Goal: Find contact information: Find contact information

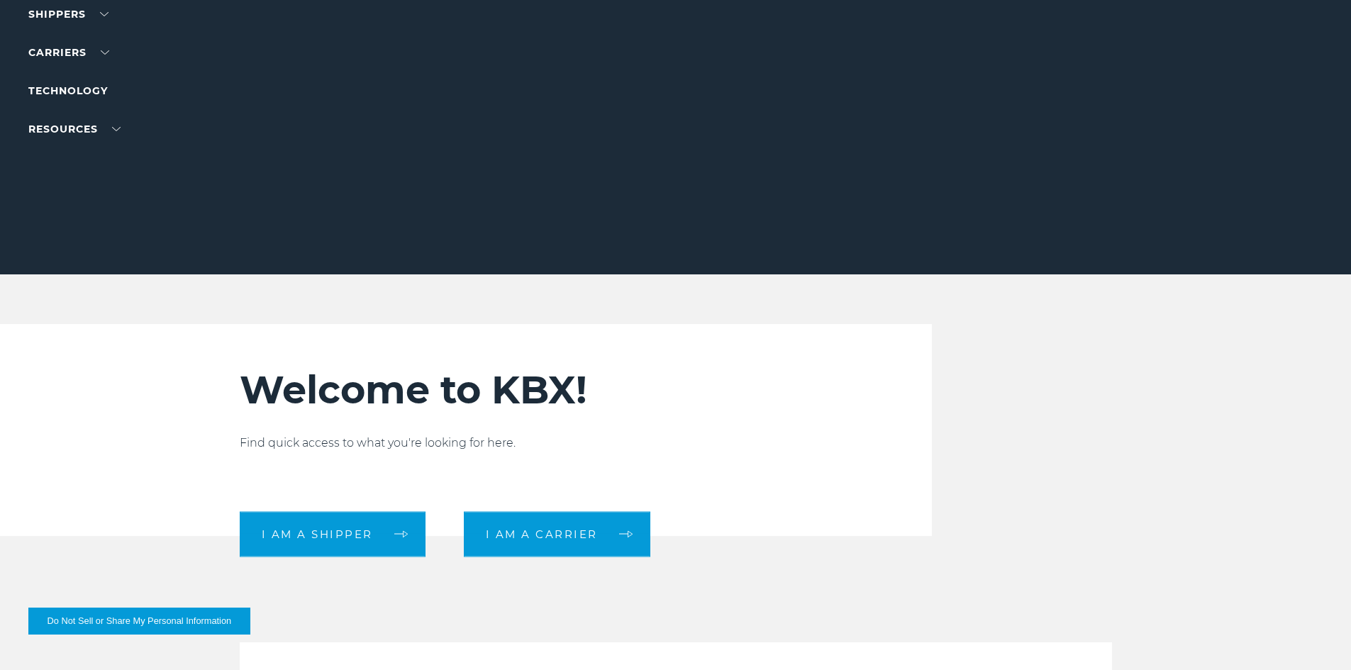
scroll to position [355, 0]
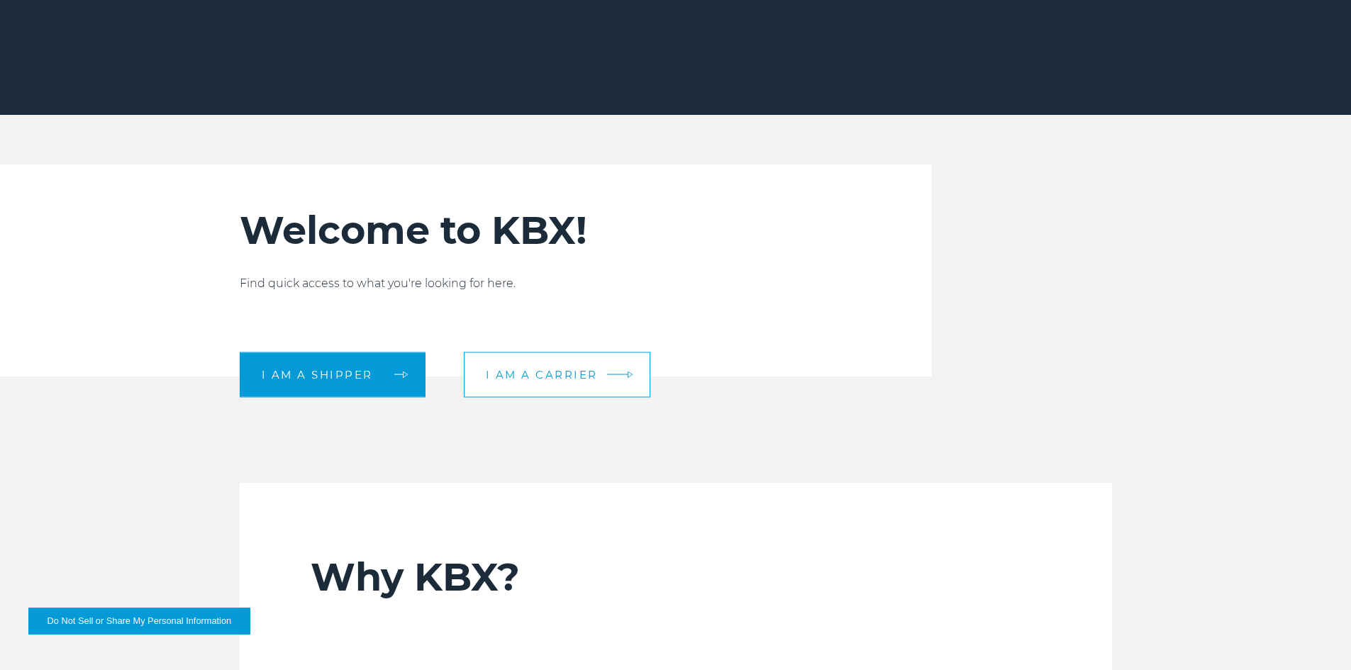
click at [556, 381] on link "I am a carrier" at bounding box center [557, 374] width 186 height 45
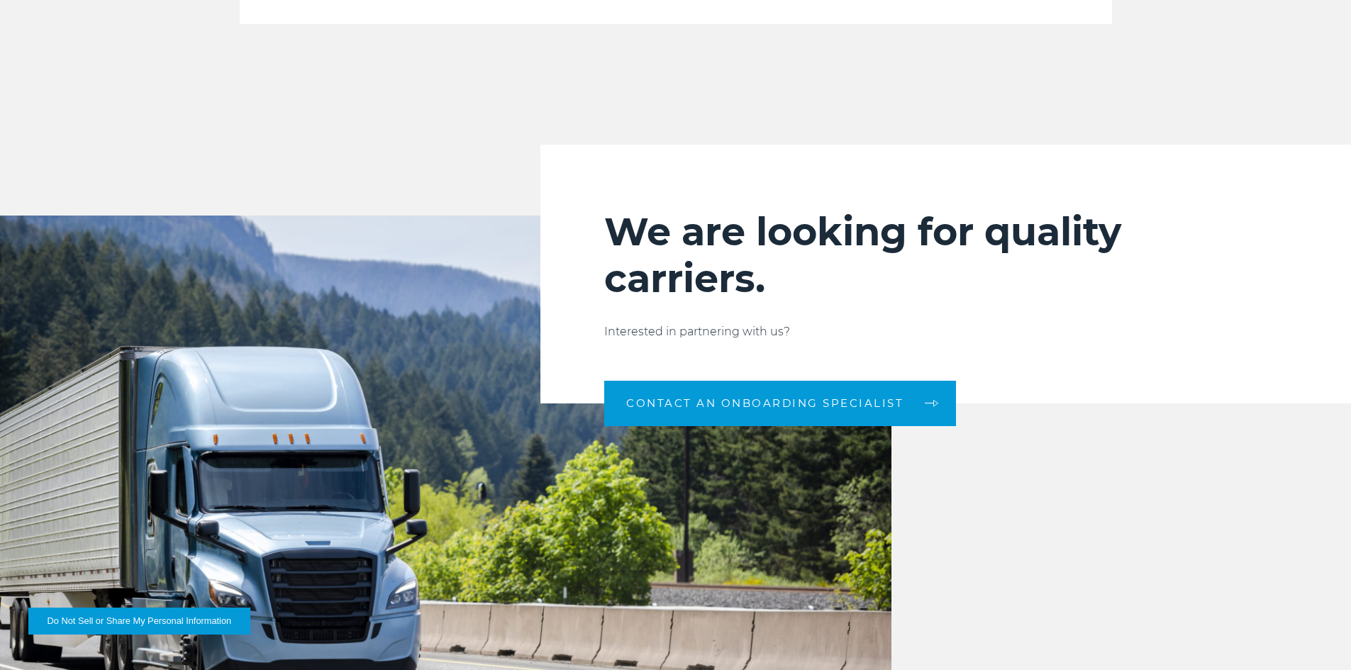
scroll to position [1560, 0]
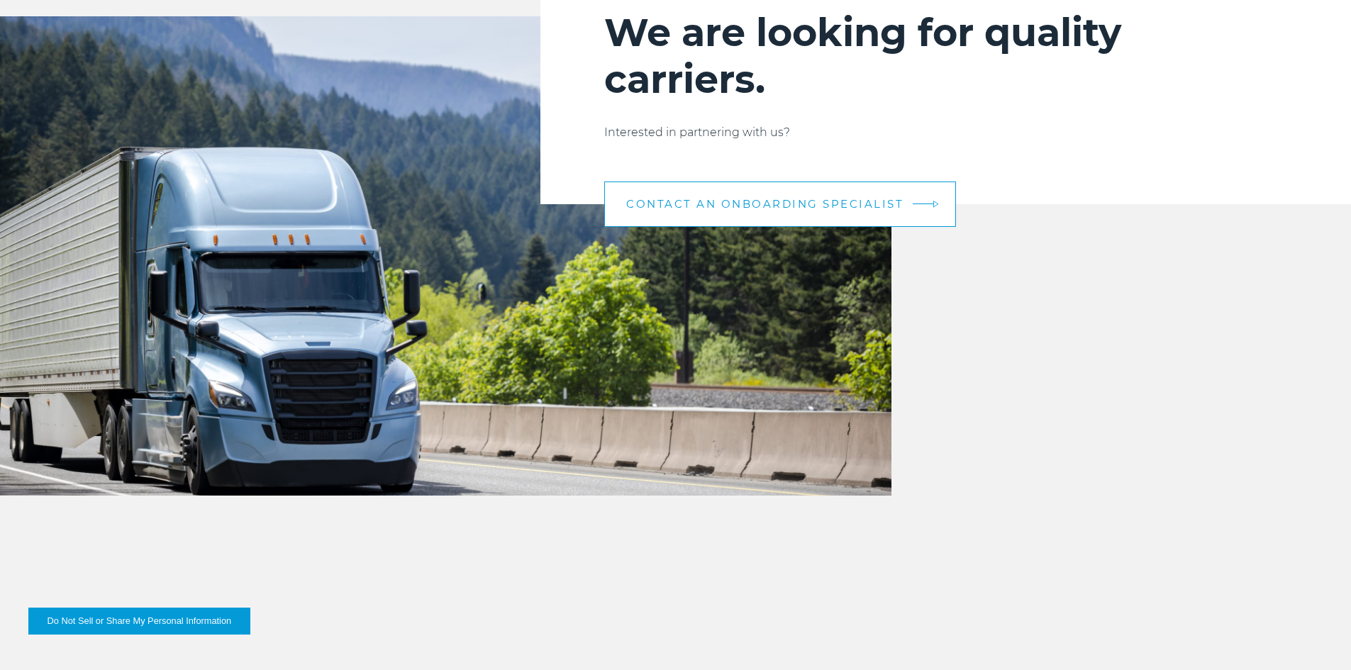
click at [750, 199] on span "CONTACT AN ONBOARDING SPECIALIST" at bounding box center [764, 204] width 277 height 11
click at [814, 204] on span "CONTACT AN ONBOARDING SPECIALIST" at bounding box center [764, 204] width 277 height 11
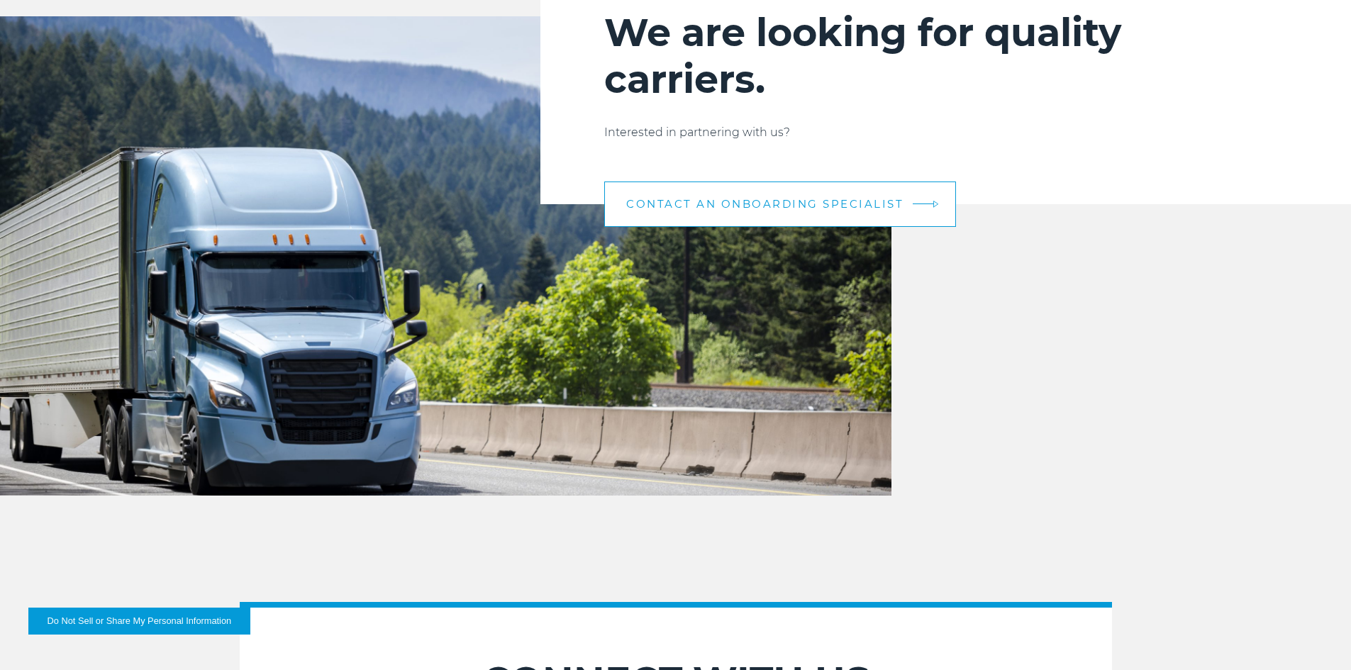
click at [881, 200] on span "CONTACT AN ONBOARDING SPECIALIST" at bounding box center [764, 204] width 277 height 11
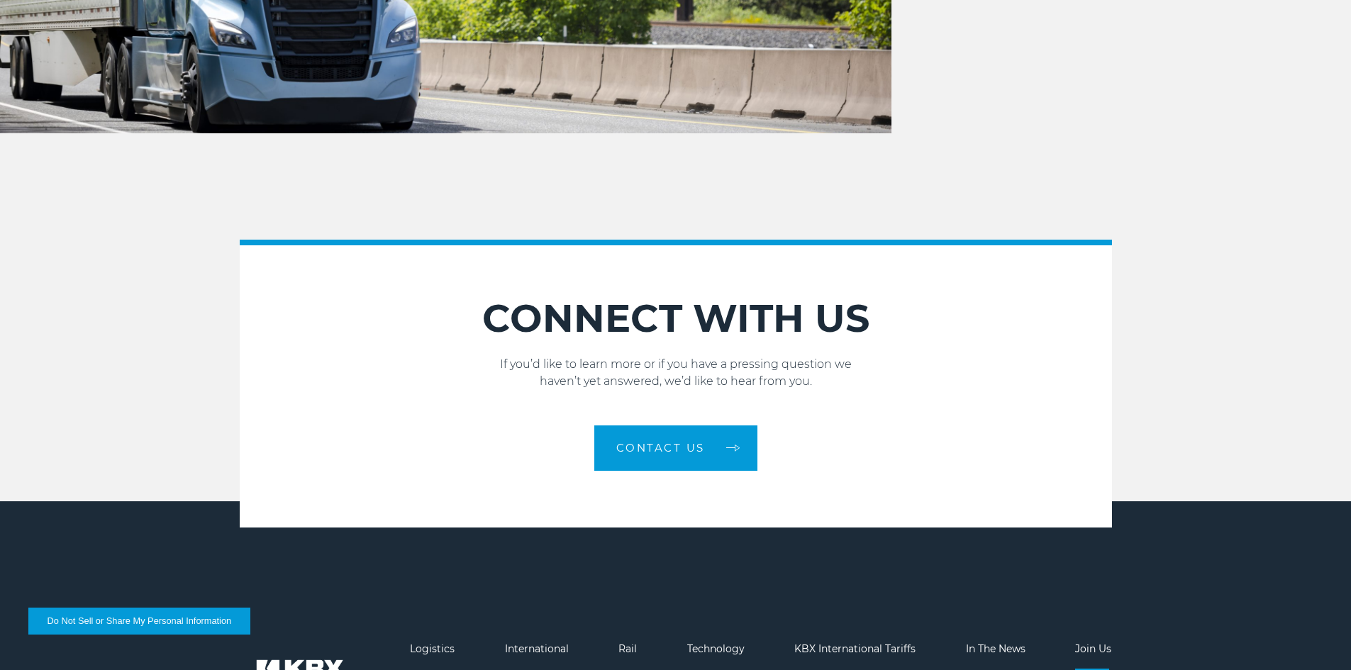
scroll to position [1985, 0]
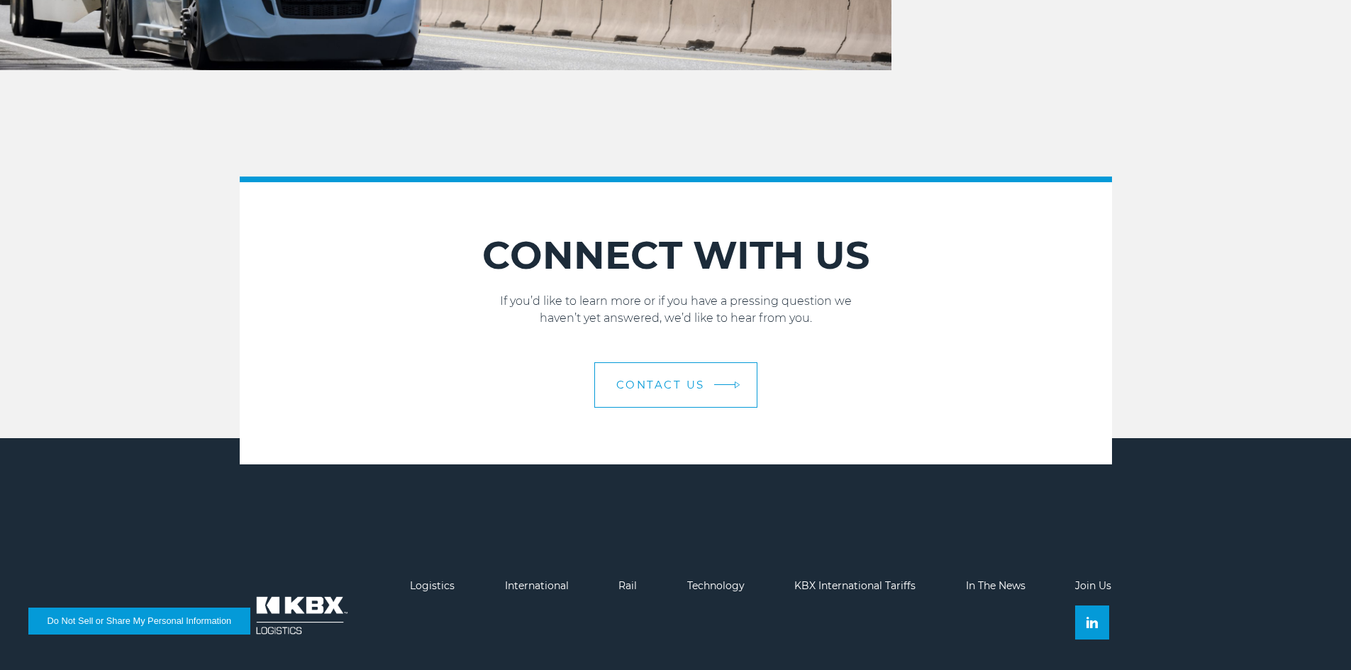
click at [689, 386] on span "Contact Us" at bounding box center [660, 384] width 89 height 11
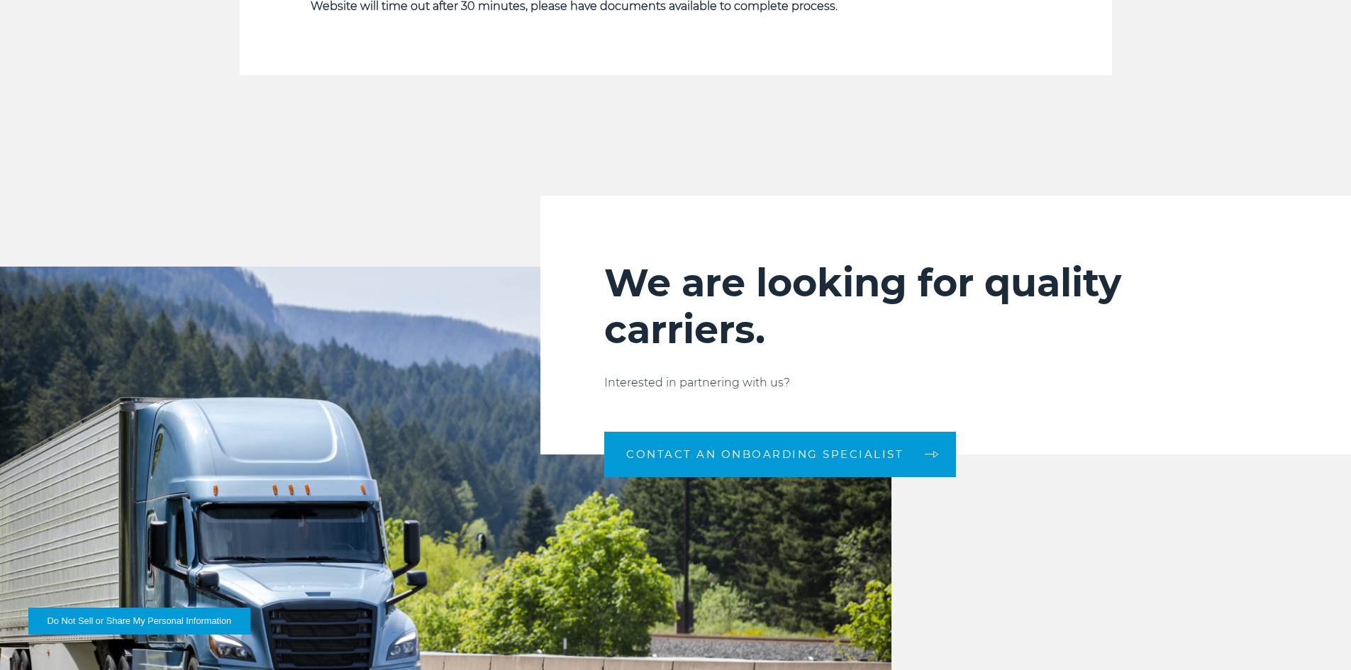
scroll to position [1135, 0]
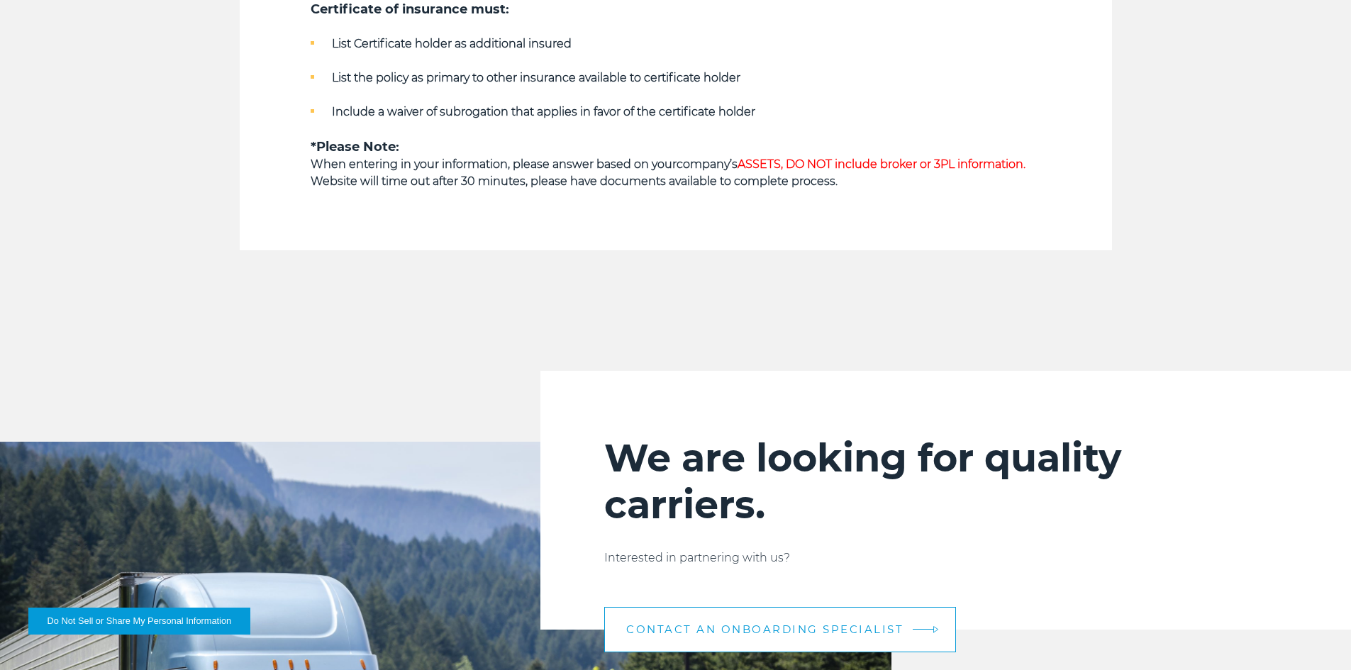
click at [825, 626] on span "CONTACT AN ONBOARDING SPECIALIST" at bounding box center [764, 629] width 277 height 11
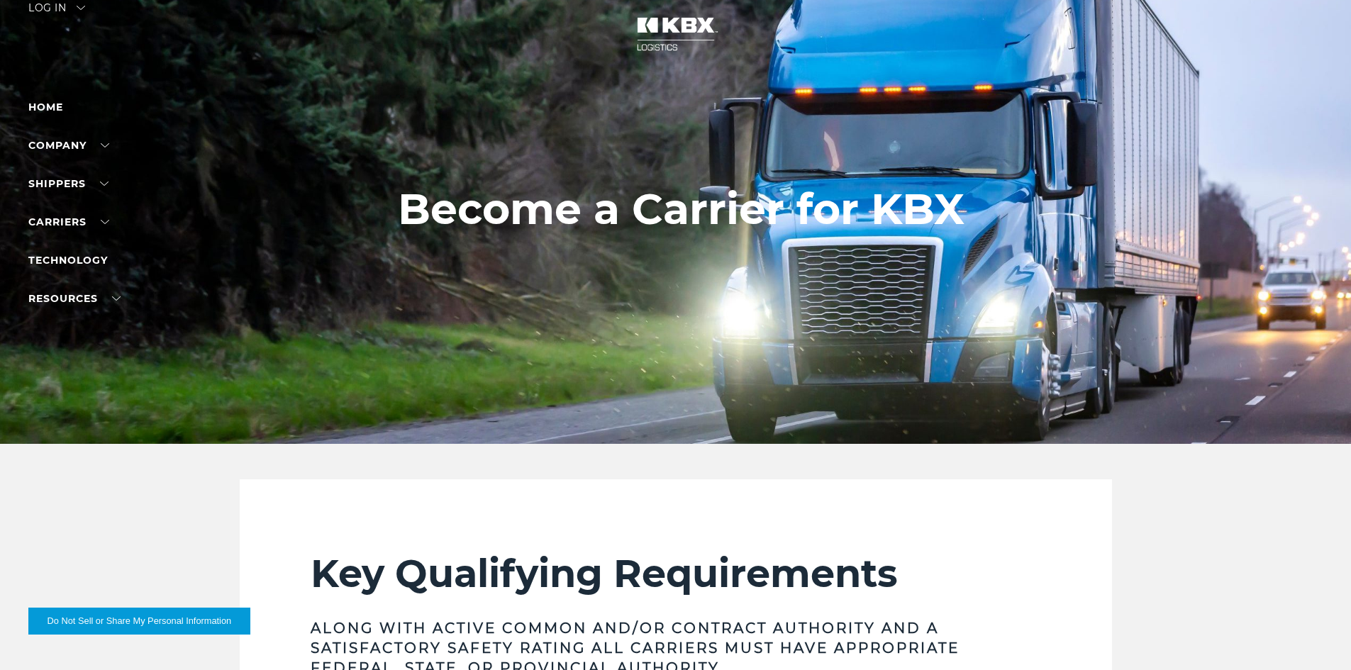
scroll to position [0, 0]
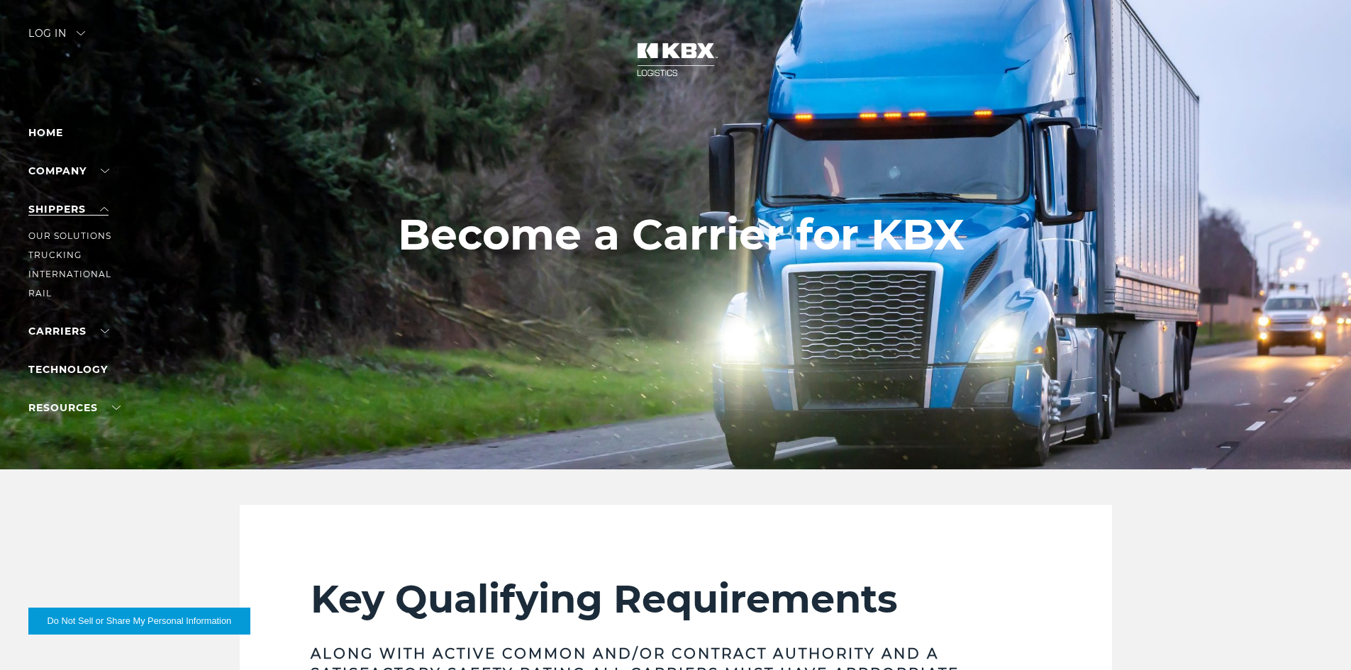
click at [60, 213] on link "SHIPPERS" at bounding box center [68, 209] width 80 height 13
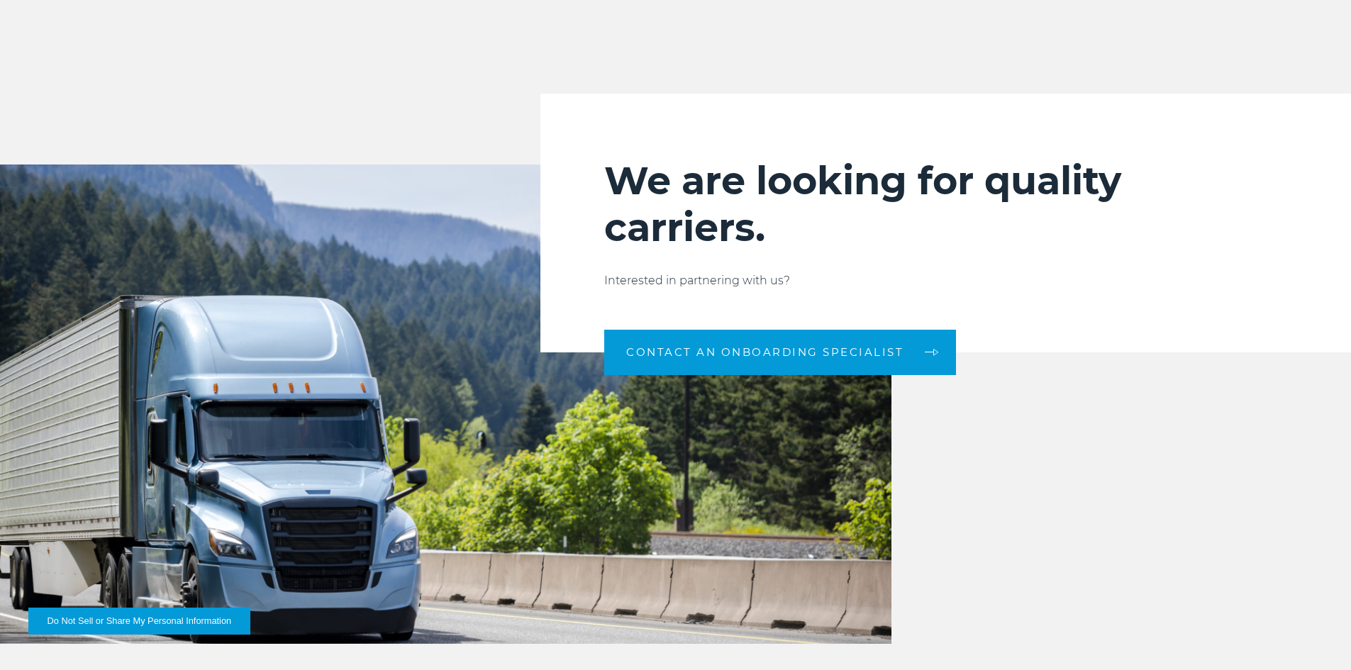
scroll to position [1489, 0]
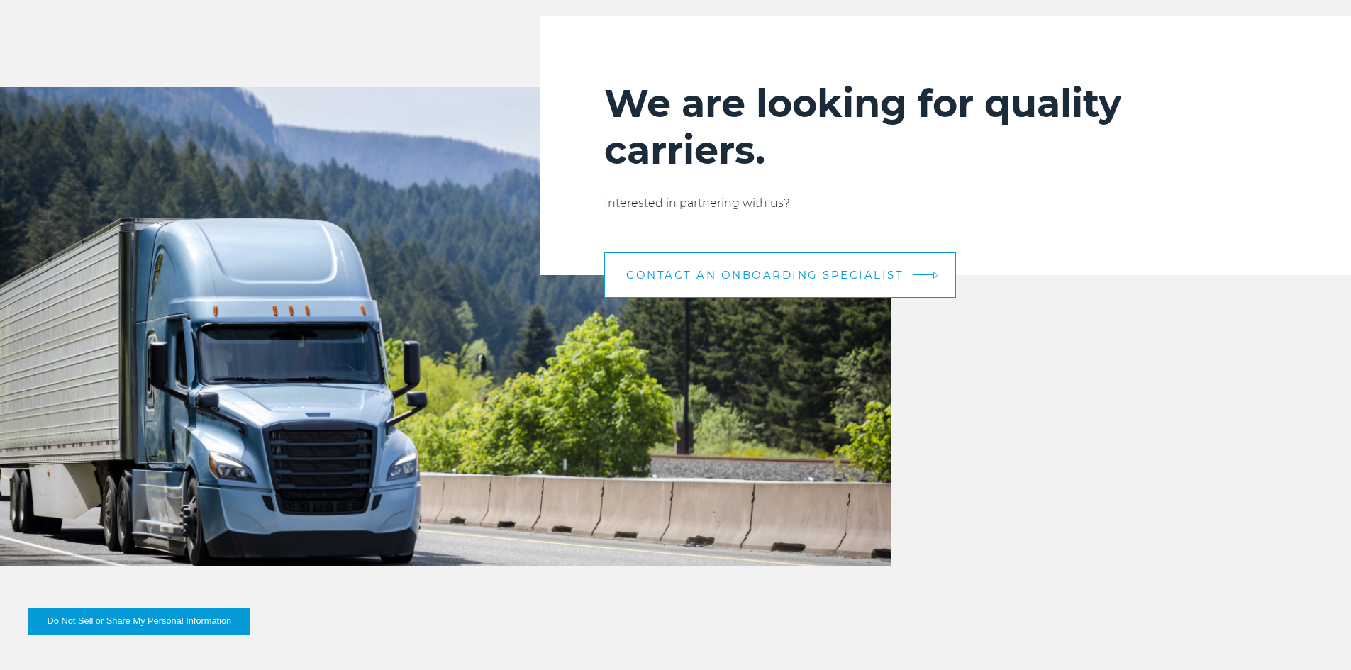
click at [795, 269] on span "CONTACT AN ONBOARDING SPECIALIST" at bounding box center [764, 274] width 277 height 11
click at [927, 282] on link "CONTACT AN ONBOARDING SPECIALIST" at bounding box center [780, 274] width 352 height 45
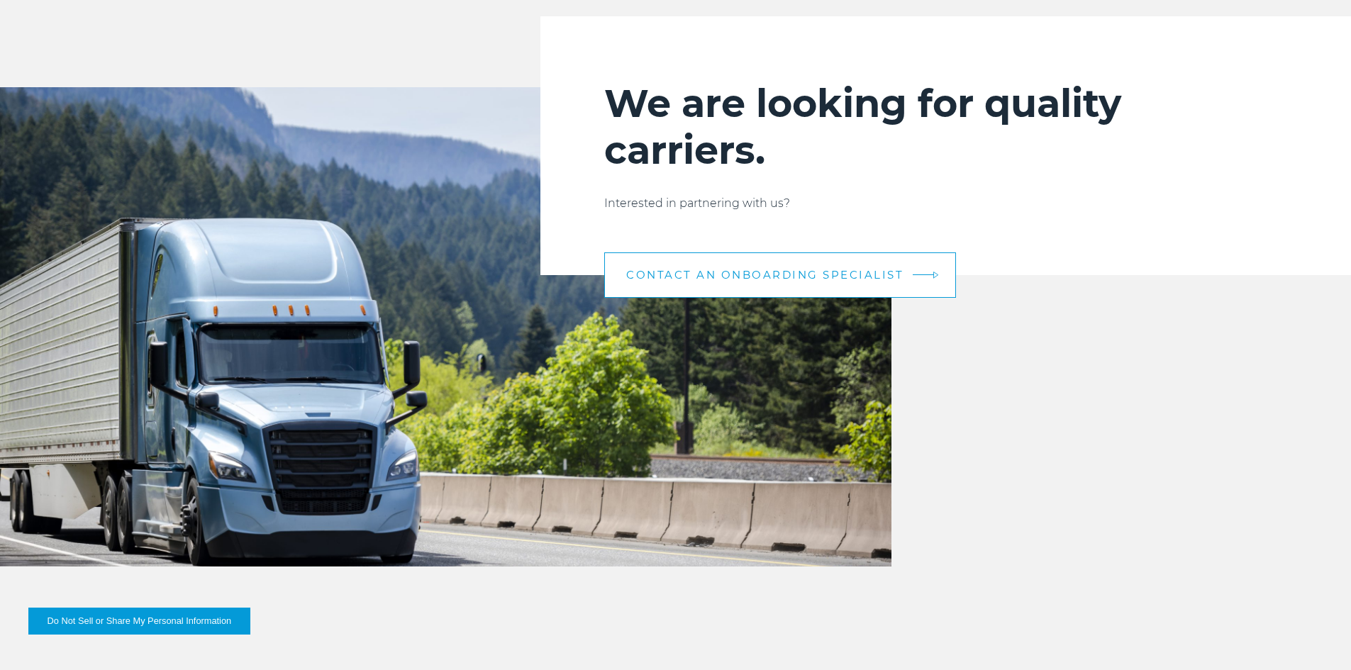
click at [927, 282] on link "CONTACT AN ONBOARDING SPECIALIST" at bounding box center [780, 274] width 352 height 45
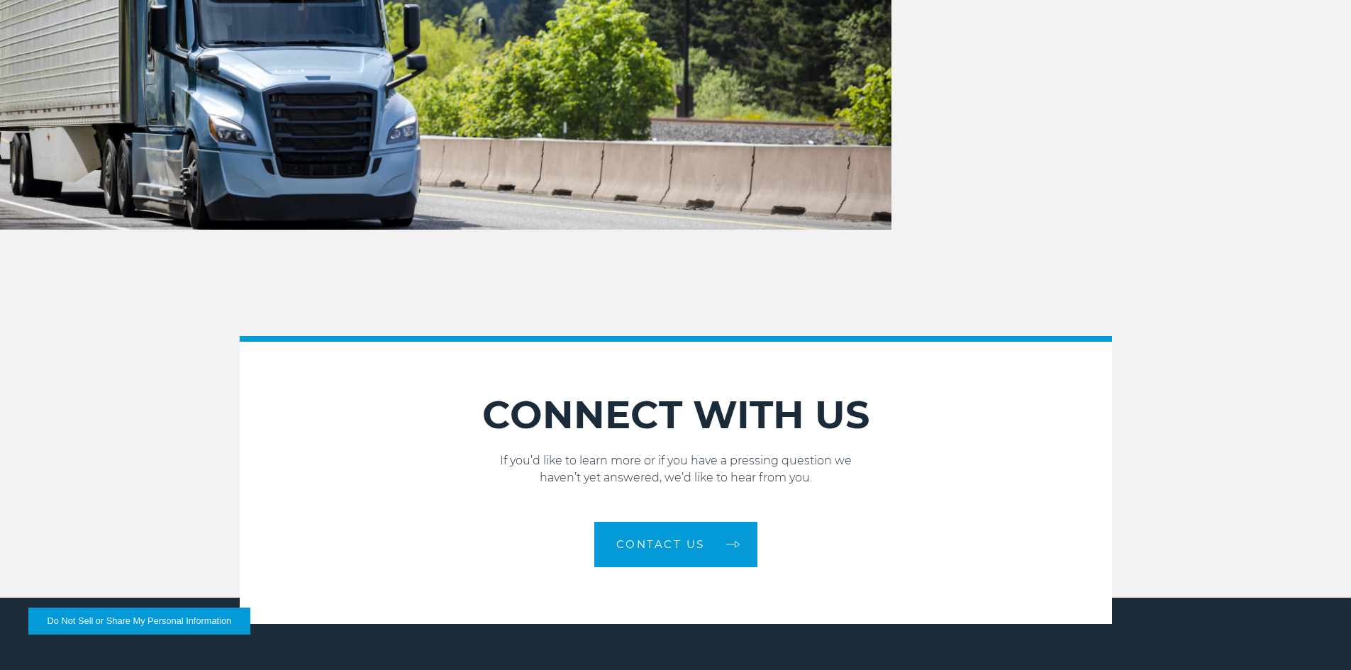
scroll to position [1915, 0]
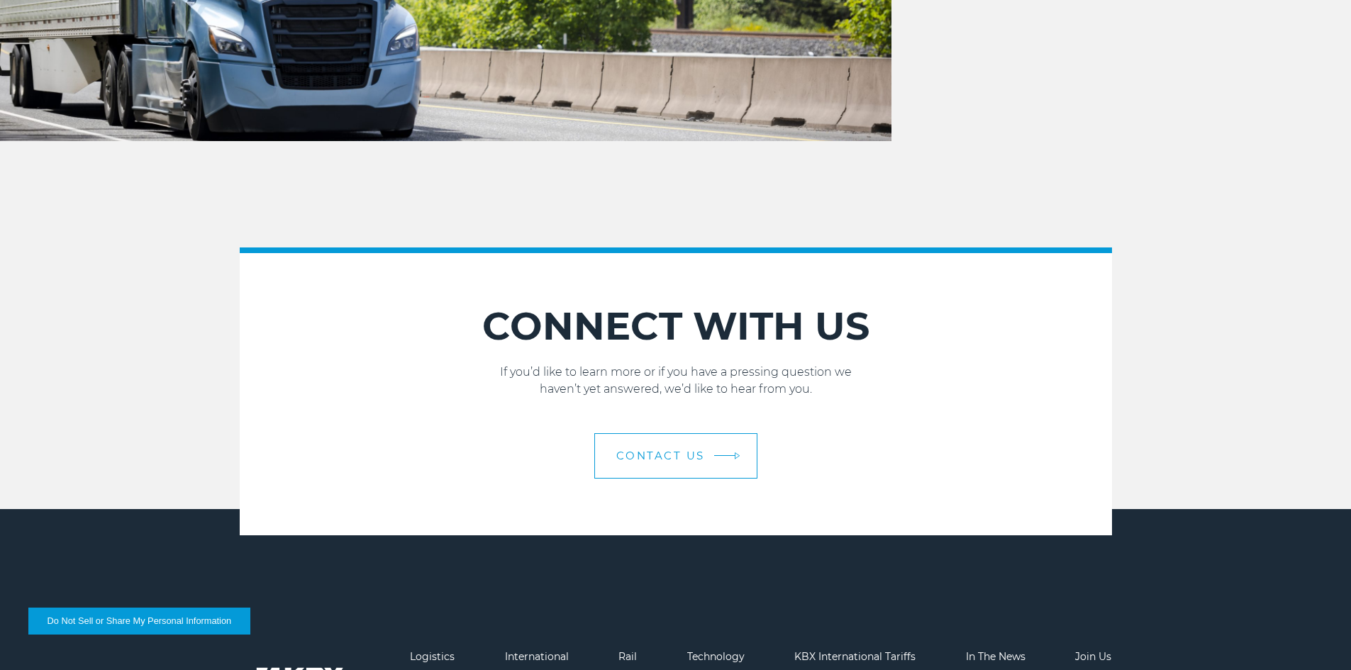
click at [700, 455] on span "Contact Us" at bounding box center [660, 455] width 89 height 11
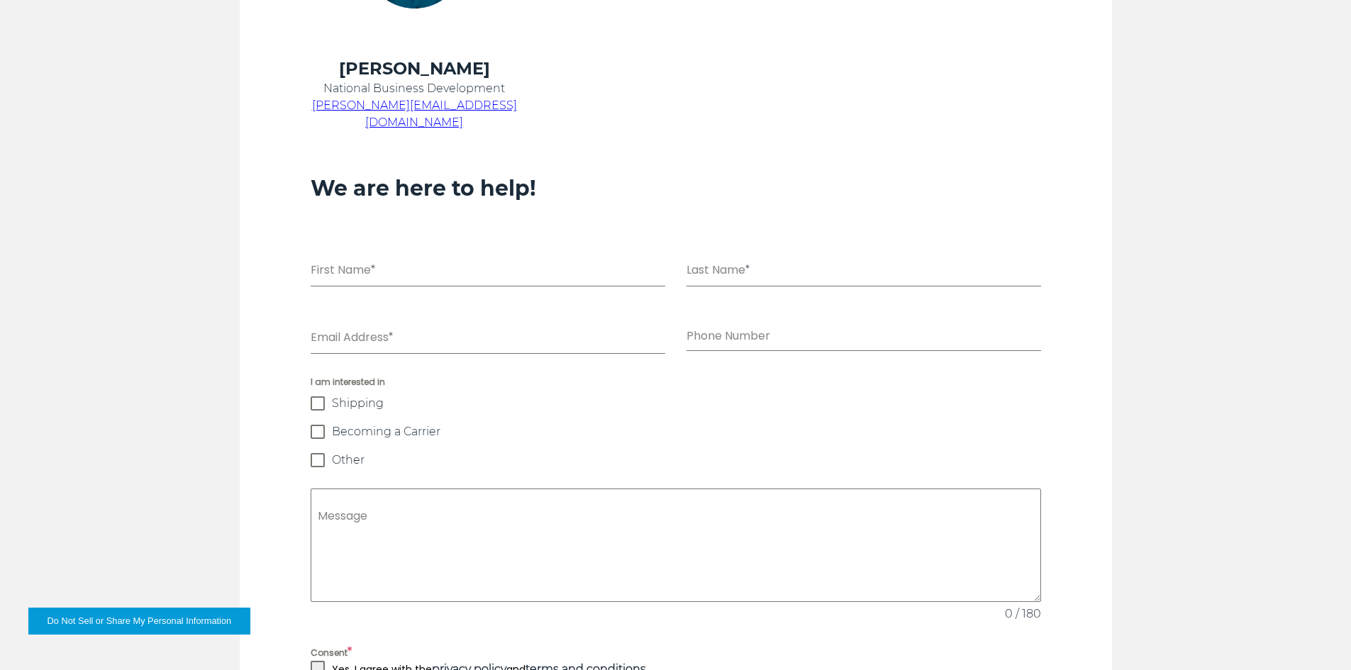
scroll to position [1347, 0]
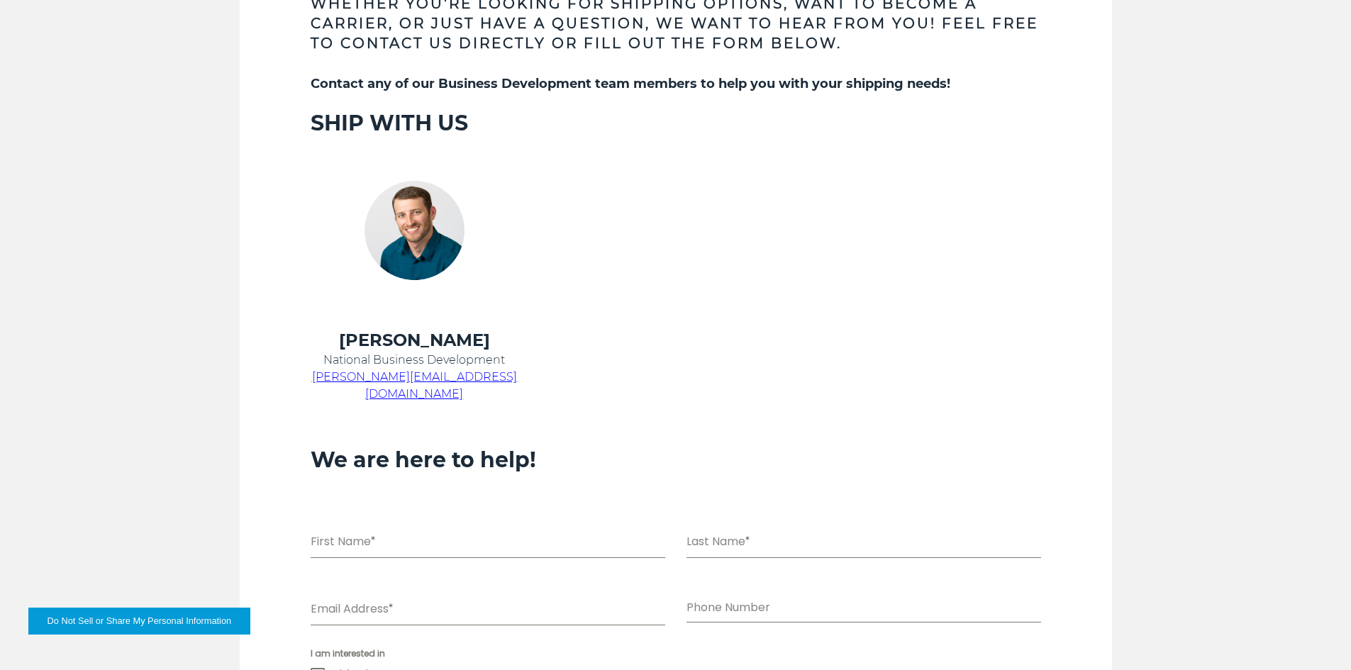
scroll to position [709, 0]
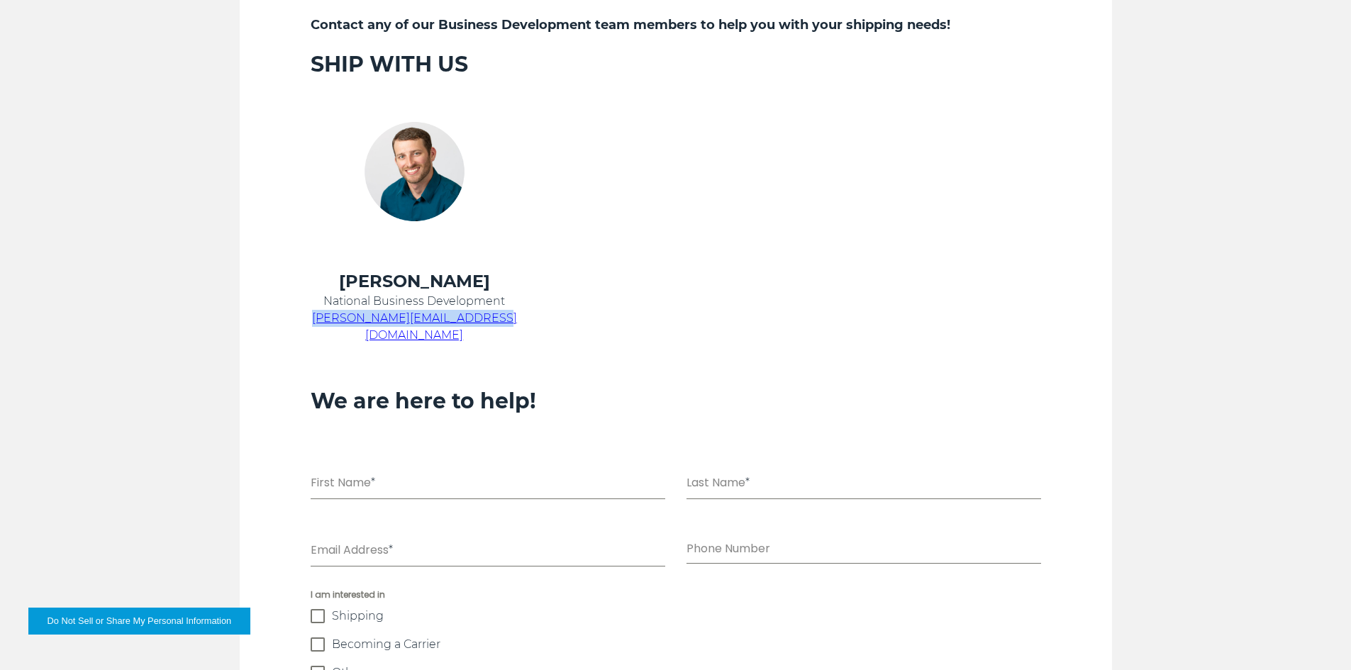
drag, startPoint x: 516, startPoint y: 322, endPoint x: 337, endPoint y: 320, distance: 179.4
click at [337, 320] on p "[PERSON_NAME][EMAIL_ADDRESS][DOMAIN_NAME]" at bounding box center [415, 327] width 208 height 34
copy span "chris.kein@kbxlogistics.com"
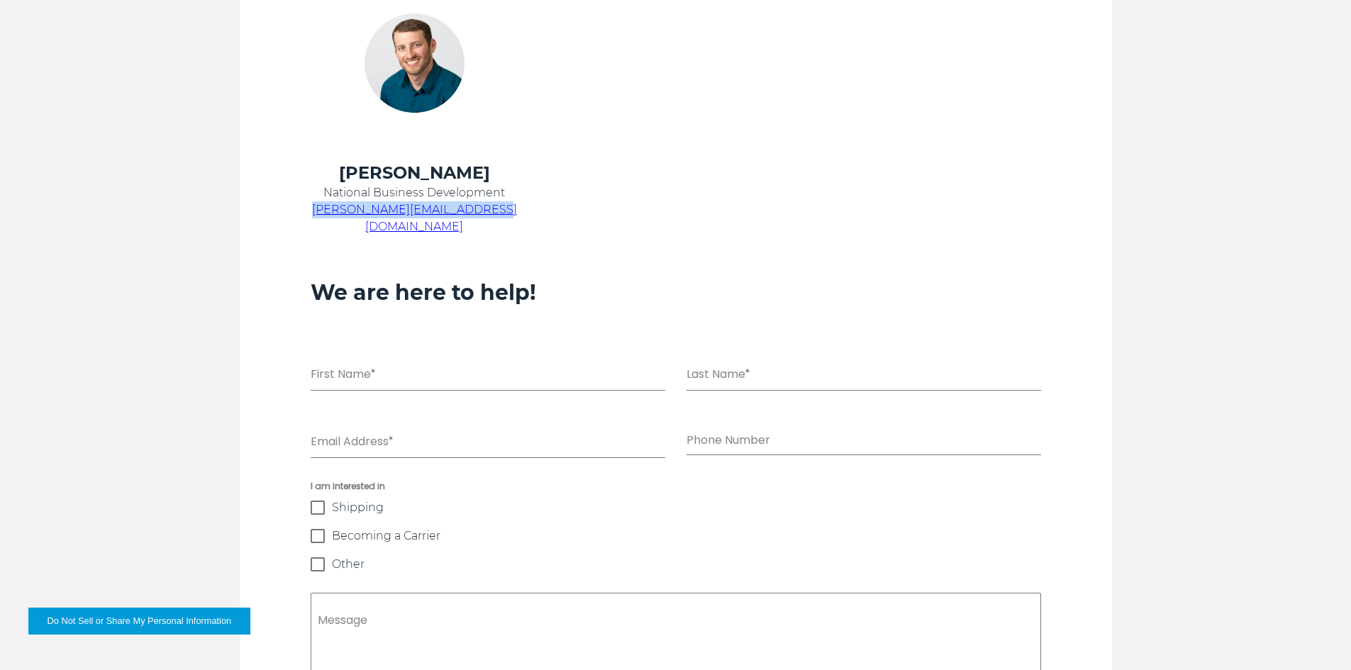
scroll to position [713, 0]
